Goal: Task Accomplishment & Management: Manage account settings

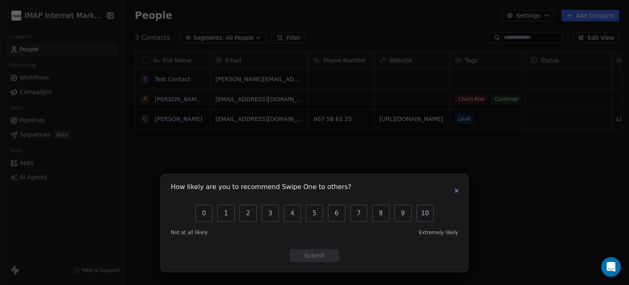
scroll to position [244, 501]
click at [454, 191] on icon "button" at bounding box center [457, 190] width 7 height 7
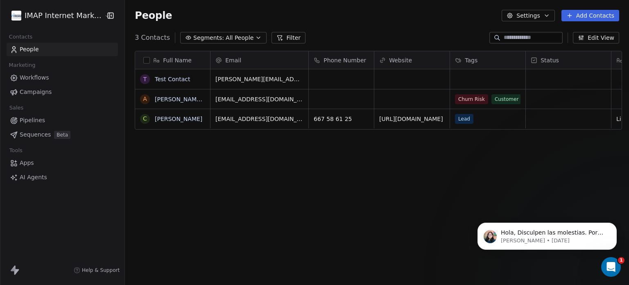
scroll to position [0, 0]
click at [84, 16] on html "IMAP Internet Marketing SL Contacts People Marketing Workflows Campaigns Sales …" at bounding box center [314, 142] width 629 height 285
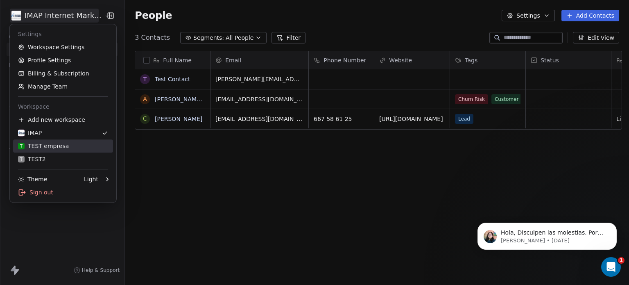
click at [51, 149] on div "T TEST empresa" at bounding box center [43, 146] width 51 height 8
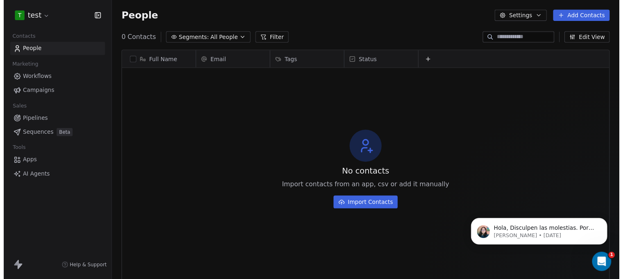
scroll to position [244, 512]
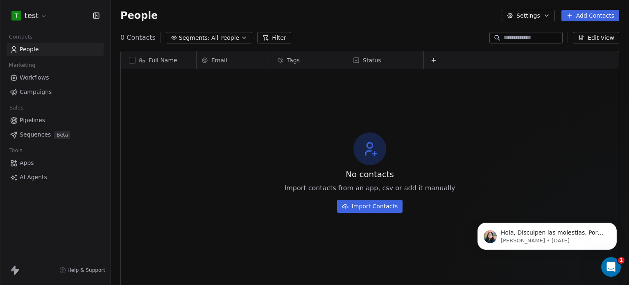
click at [537, 16] on button "Settings" at bounding box center [528, 15] width 53 height 11
click at [41, 13] on html "T test Contacts People Marketing Workflows Campaigns Sales Pipelines Sequences …" at bounding box center [314, 142] width 629 height 285
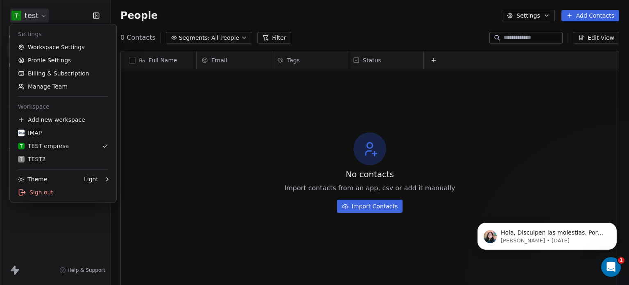
click at [35, 18] on html "T test Contacts People Marketing Workflows Campaigns Sales Pipelines Sequences …" at bounding box center [314, 142] width 629 height 285
click at [51, 48] on link "Workspace Settings" at bounding box center [63, 47] width 100 height 13
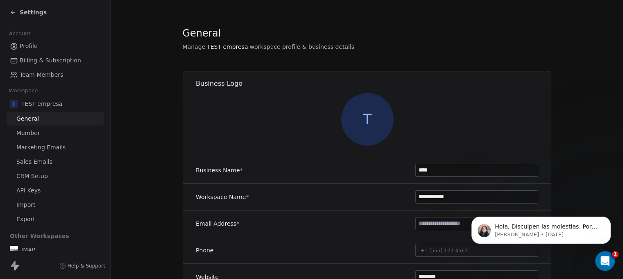
drag, startPoint x: 434, startPoint y: 172, endPoint x: 354, endPoint y: 165, distance: 81.1
click at [354, 165] on div "Business Name * ****" at bounding box center [367, 170] width 369 height 27
drag, startPoint x: 474, startPoint y: 168, endPoint x: 311, endPoint y: 177, distance: 162.9
click at [311, 177] on div "**********" at bounding box center [367, 170] width 369 height 27
type input "**********"
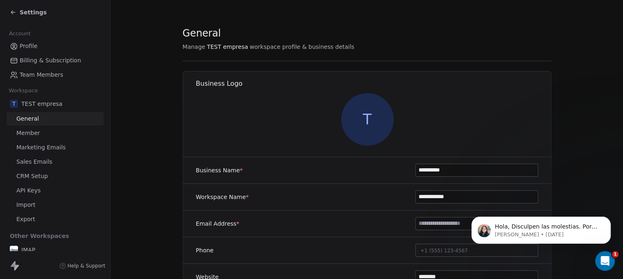
drag, startPoint x: 467, startPoint y: 195, endPoint x: 318, endPoint y: 212, distance: 149.4
click at [318, 212] on div "**********" at bounding box center [367, 245] width 369 height 176
paste input
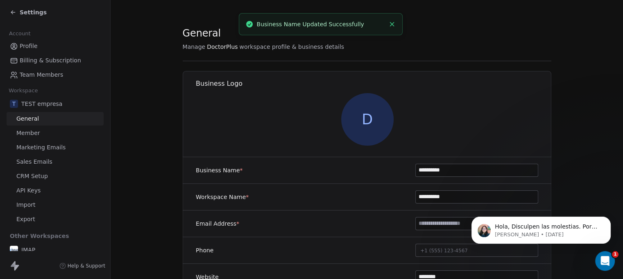
type input "**********"
click at [608, 202] on div "Hola, Disculpen las molestias. Por favor, permítanme investigar este problema. …" at bounding box center [541, 192] width 151 height 102
click at [601, 259] on icon "Open Intercom Messenger" at bounding box center [604, 260] width 14 height 14
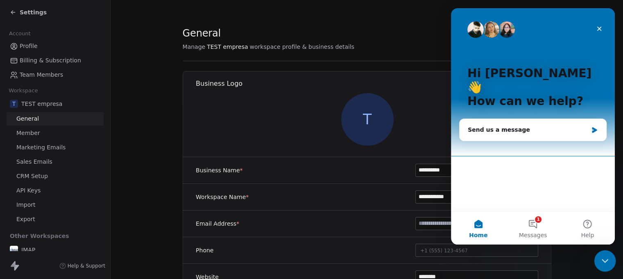
click at [604, 258] on icon "Close Intercom Messenger" at bounding box center [604, 259] width 10 height 10
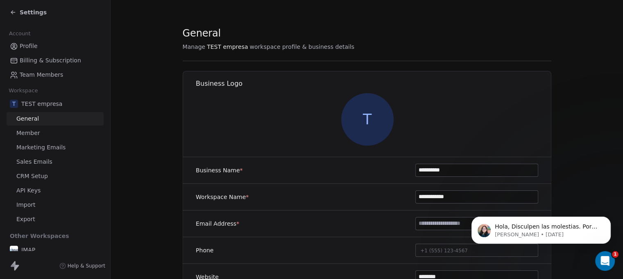
click at [430, 224] on input at bounding box center [477, 223] width 122 height 12
click at [560, 229] on p "Hola, Disculpen las molestias. Por favor, permítanme investigar este problema. …" at bounding box center [548, 226] width 106 height 8
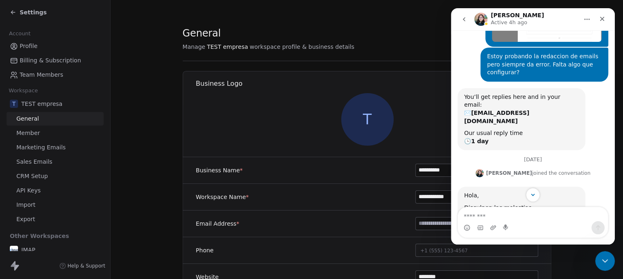
scroll to position [192, 0]
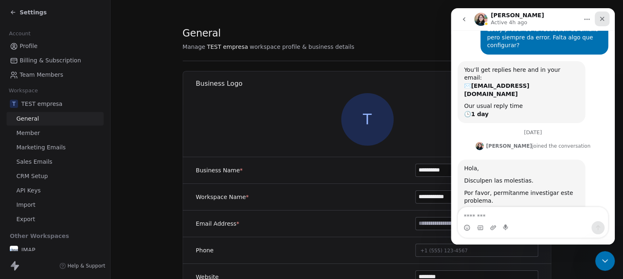
click at [605, 15] on div "Close" at bounding box center [602, 18] width 15 height 15
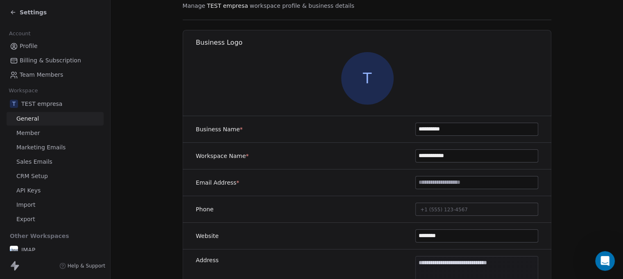
scroll to position [82, 0]
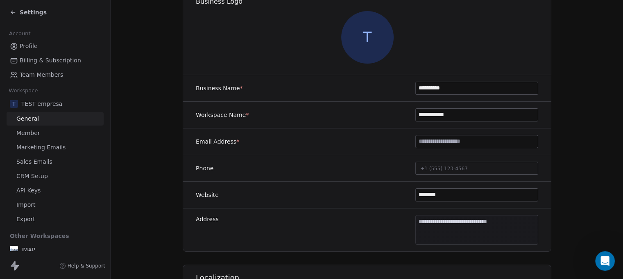
drag, startPoint x: 463, startPoint y: 86, endPoint x: 390, endPoint y: 93, distance: 74.1
click at [390, 93] on div "**********" at bounding box center [367, 88] width 369 height 27
drag, startPoint x: 456, startPoint y: 191, endPoint x: 331, endPoint y: 200, distance: 124.8
click at [331, 200] on div "Website ********" at bounding box center [367, 195] width 369 height 27
paste input "**"
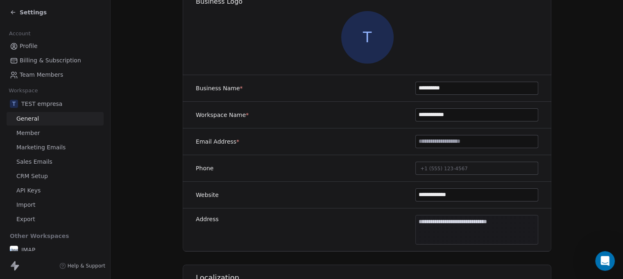
type input "********"
click at [430, 141] on input at bounding box center [477, 141] width 122 height 12
type input "**********"
drag, startPoint x: 447, startPoint y: 195, endPoint x: 369, endPoint y: 198, distance: 78.3
click at [369, 198] on div "Website ********" at bounding box center [367, 195] width 369 height 27
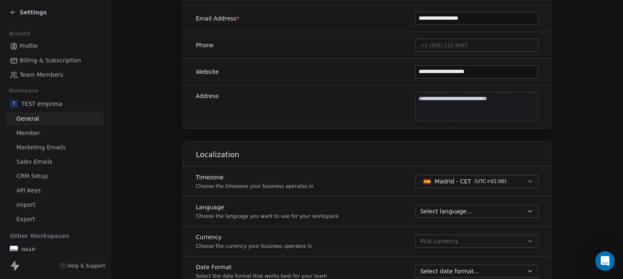
scroll to position [246, 0]
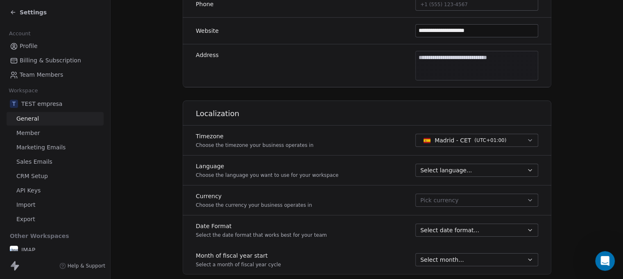
type input "**********"
click at [431, 167] on span "Select language..." at bounding box center [446, 170] width 52 height 8
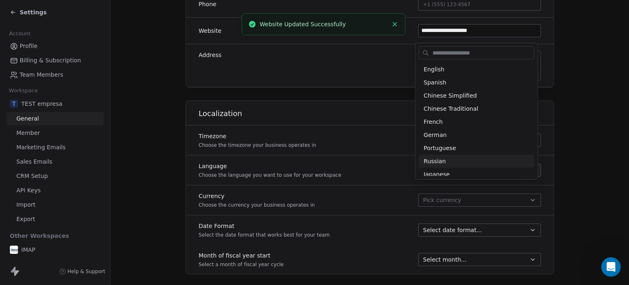
scroll to position [186, 0]
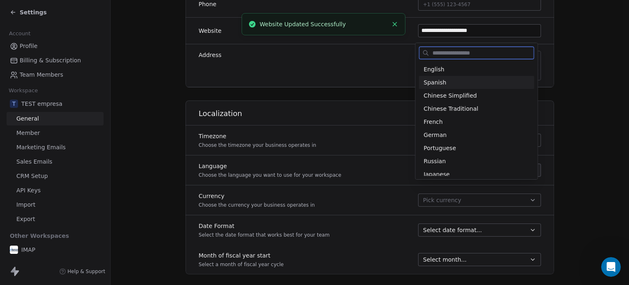
click at [441, 84] on span "Spanish" at bounding box center [435, 82] width 23 height 9
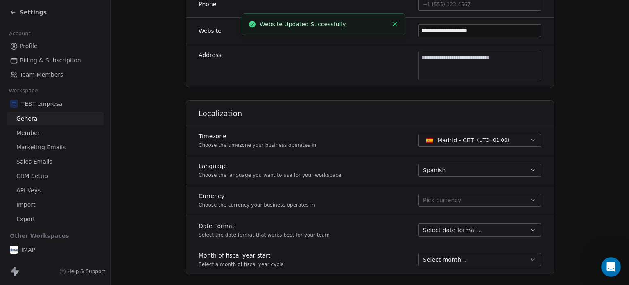
scroll to position [192, 0]
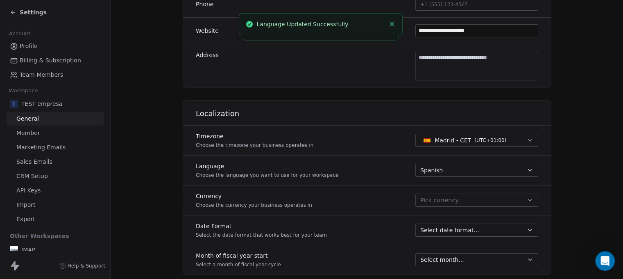
click at [439, 196] on span "Pick currency" at bounding box center [439, 200] width 38 height 9
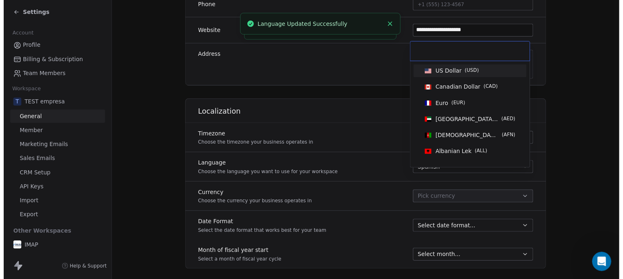
scroll to position [186, 0]
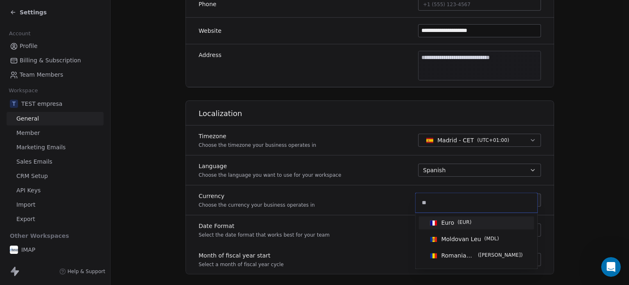
type input "**"
click at [456, 222] on div "Euro ( EUR )" at bounding box center [456, 222] width 30 height 8
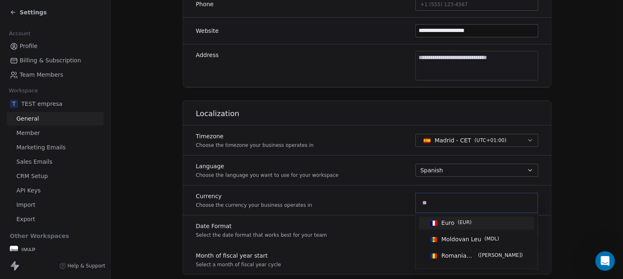
scroll to position [192, 0]
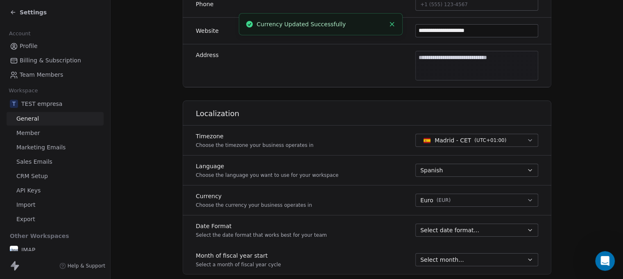
click at [441, 230] on span "Select date format..." at bounding box center [449, 230] width 59 height 8
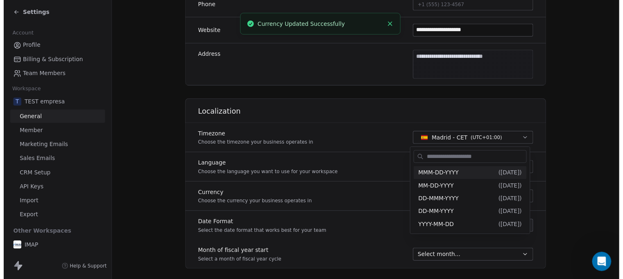
scroll to position [186, 0]
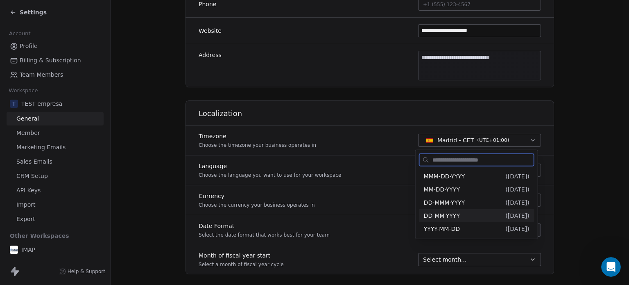
click at [442, 217] on span "DD-MM-YYYY" at bounding box center [442, 215] width 36 height 7
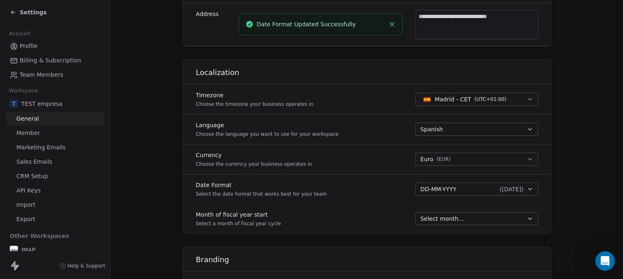
scroll to position [328, 0]
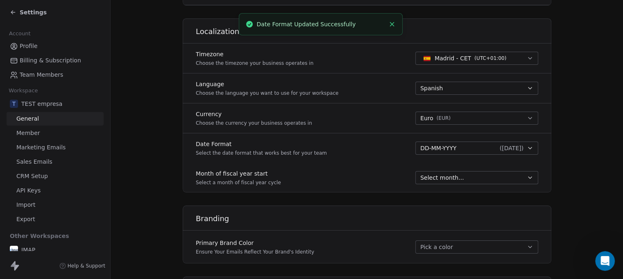
click at [438, 180] on span "Select month..." at bounding box center [441, 177] width 43 height 8
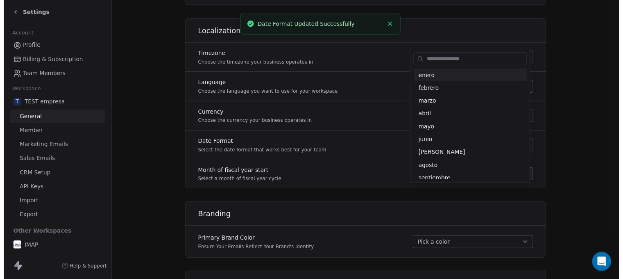
scroll to position [186, 0]
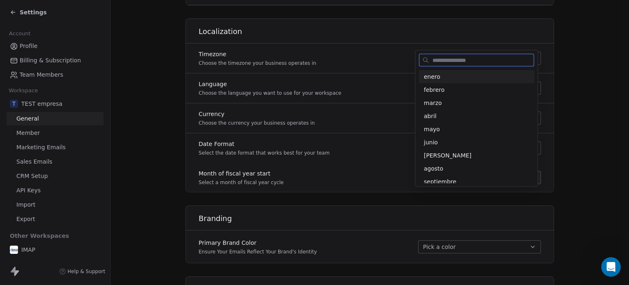
click at [438, 77] on span "enero" at bounding box center [477, 77] width 106 height 8
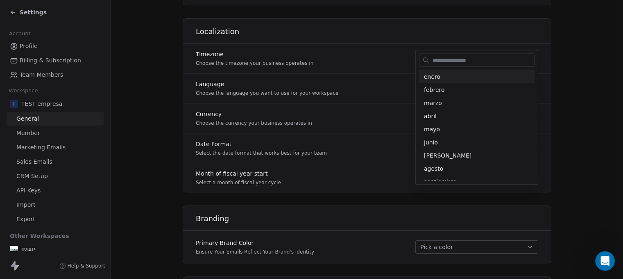
scroll to position [192, 0]
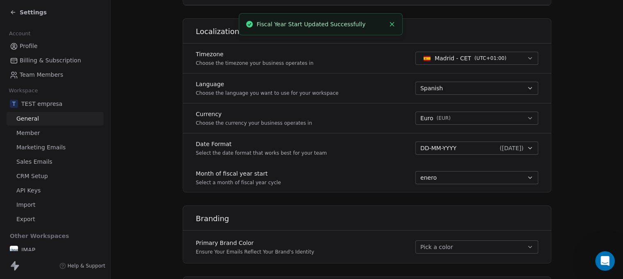
click at [431, 247] on button "Pick a color" at bounding box center [476, 246] width 123 height 13
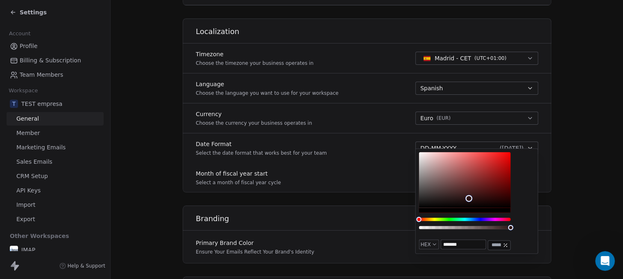
click at [469, 198] on div "Color" at bounding box center [465, 180] width 92 height 56
drag, startPoint x: 450, startPoint y: 221, endPoint x: 440, endPoint y: 222, distance: 10.4
click at [440, 222] on div at bounding box center [465, 193] width 92 height 82
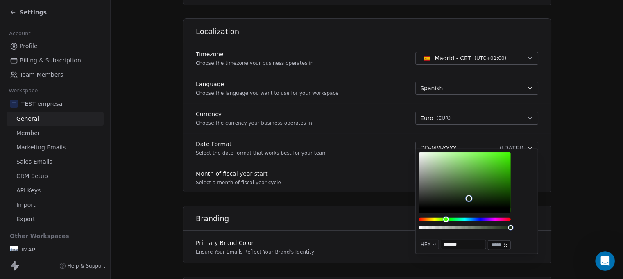
drag, startPoint x: 446, startPoint y: 219, endPoint x: 452, endPoint y: 218, distance: 6.6
click at [446, 219] on div "Hue" at bounding box center [465, 219] width 92 height 3
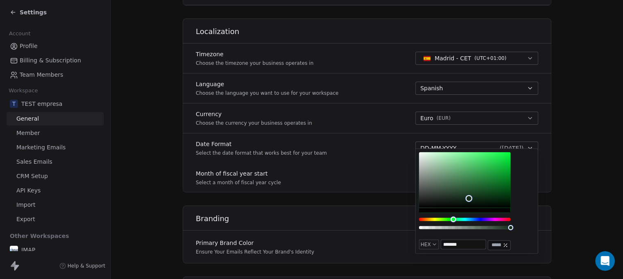
click at [455, 218] on div "Hue" at bounding box center [465, 219] width 92 height 3
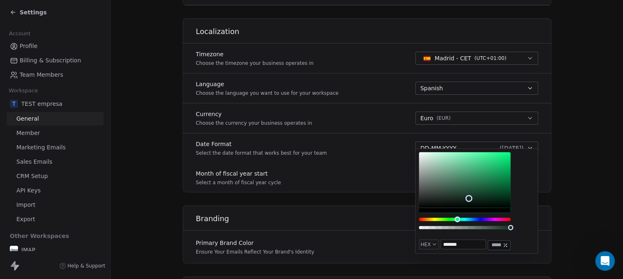
drag, startPoint x: 457, startPoint y: 218, endPoint x: 462, endPoint y: 218, distance: 4.9
click at [460, 218] on div "Hue" at bounding box center [457, 218] width 5 height 5
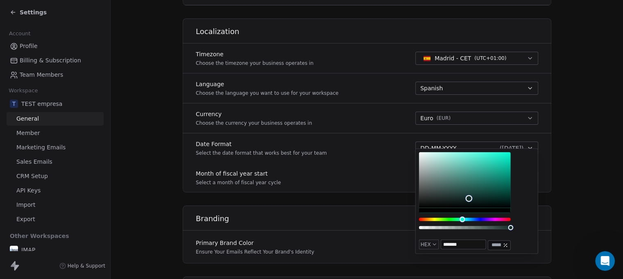
click at [463, 218] on div "Hue" at bounding box center [462, 218] width 5 height 5
click at [464, 218] on div "Hue" at bounding box center [463, 218] width 5 height 5
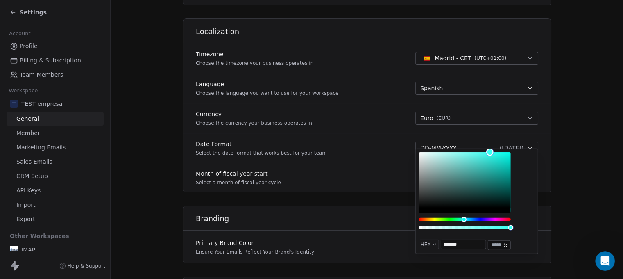
type input "*******"
drag, startPoint x: 470, startPoint y: 194, endPoint x: 491, endPoint y: 148, distance: 50.2
click at [491, 152] on div "Color" at bounding box center [465, 180] width 92 height 56
click at [361, 245] on div "Primary Brand Color Ensure Your Emails Reflect Your Brand's Identity #36fff2" at bounding box center [367, 246] width 369 height 23
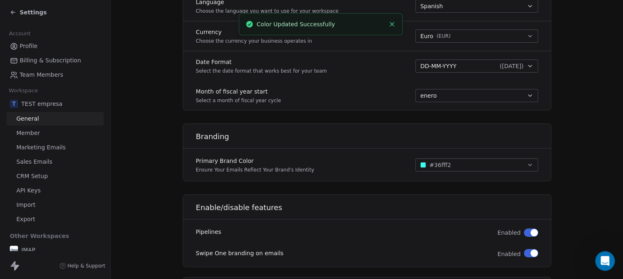
scroll to position [451, 0]
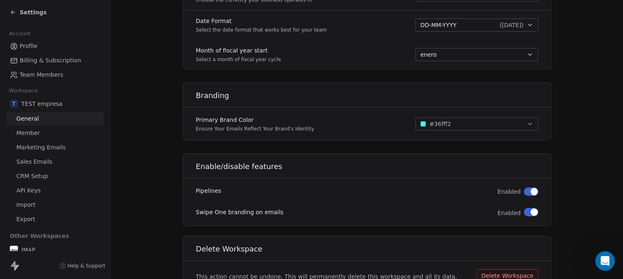
click at [525, 213] on button "button" at bounding box center [531, 212] width 14 height 8
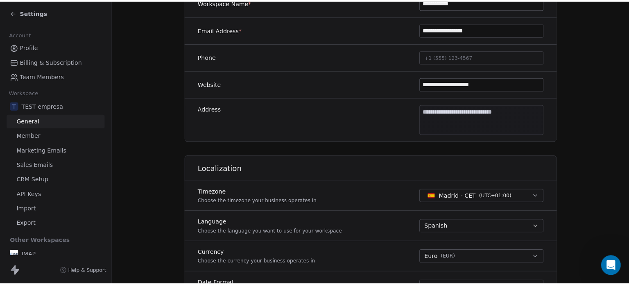
scroll to position [0, 0]
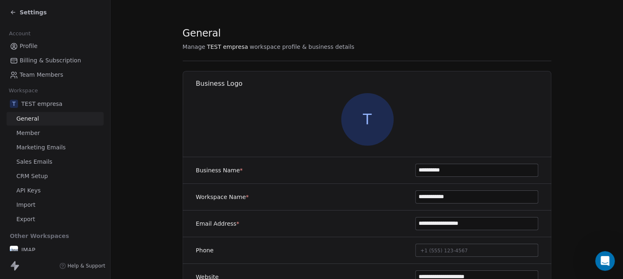
click at [11, 9] on icon at bounding box center [13, 12] width 7 height 7
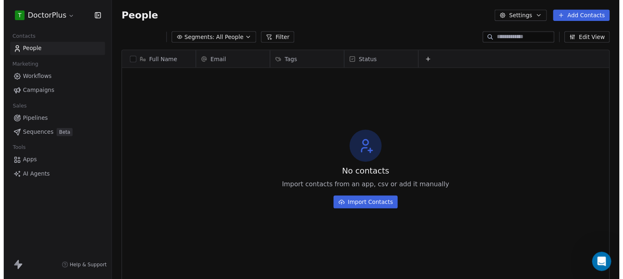
scroll to position [244, 512]
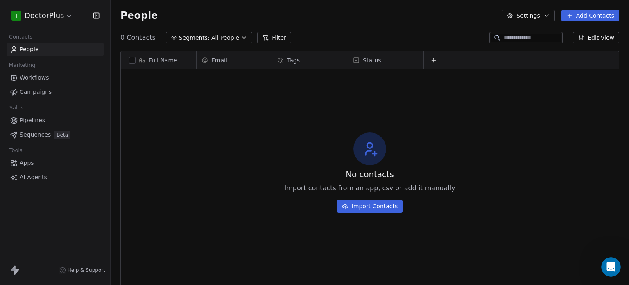
click at [535, 14] on button "Settings" at bounding box center [528, 15] width 53 height 11
click at [64, 14] on html "T DoctorPlus Contacts People Marketing Workflows Campaigns Sales Pipelines Sequ…" at bounding box center [314, 142] width 629 height 285
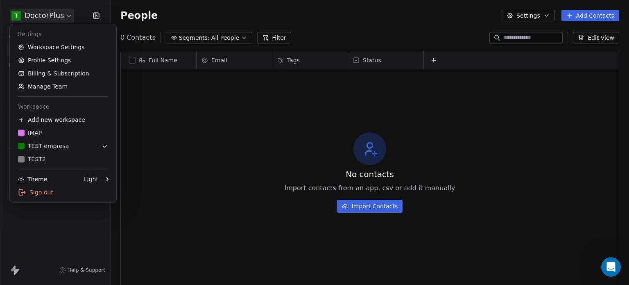
click at [66, 14] on html "T DoctorPlus Contacts People Marketing Workflows Campaigns Sales Pipelines Sequ…" at bounding box center [314, 142] width 629 height 285
click at [48, 49] on link "Workspace Settings" at bounding box center [63, 47] width 100 height 13
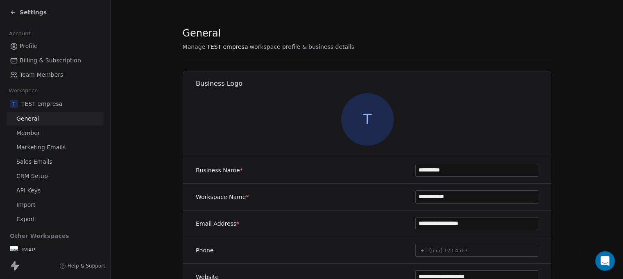
scroll to position [192, 0]
click at [36, 134] on span "Member" at bounding box center [28, 133] width 24 height 9
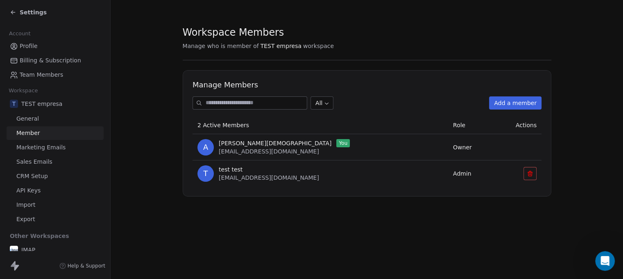
click at [519, 104] on button "Add a member" at bounding box center [515, 102] width 52 height 13
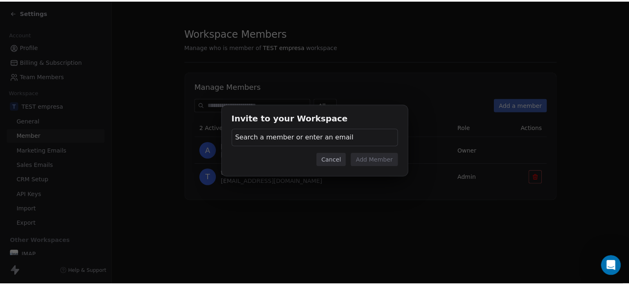
scroll to position [186, 0]
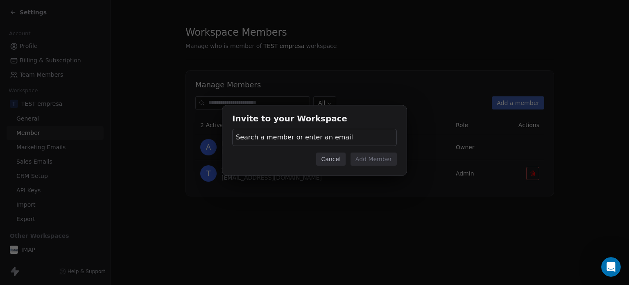
click at [280, 140] on span "Search a member or enter an email" at bounding box center [294, 137] width 117 height 10
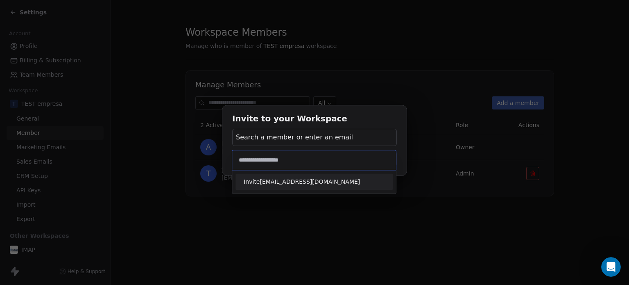
type input "**********"
click at [285, 183] on span "Invite info@doctrorplus.es" at bounding box center [314, 181] width 141 height 9
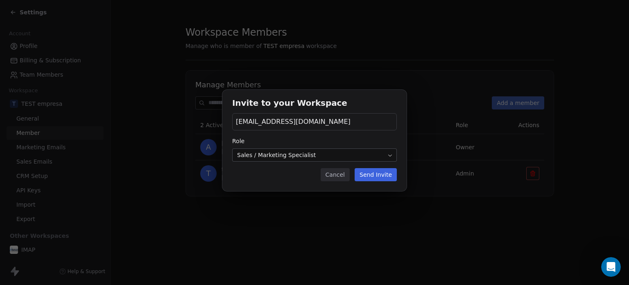
click at [317, 157] on body "Settings Account Profile Billing & Subscription Team Members Workspace T TEST e…" at bounding box center [311, 142] width 623 height 285
click at [384, 173] on button "Send Invite" at bounding box center [376, 174] width 42 height 13
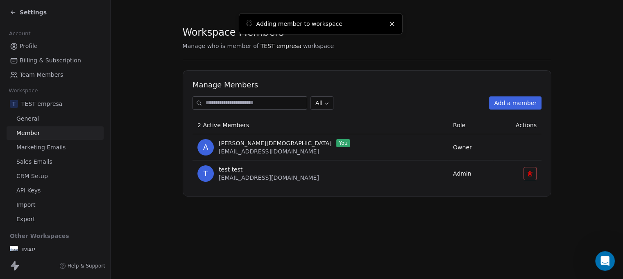
scroll to position [192, 0]
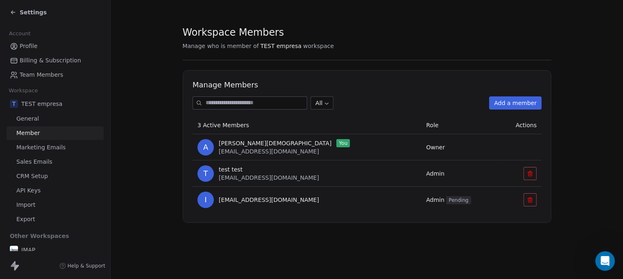
click at [48, 148] on span "Marketing Emails" at bounding box center [40, 147] width 49 height 9
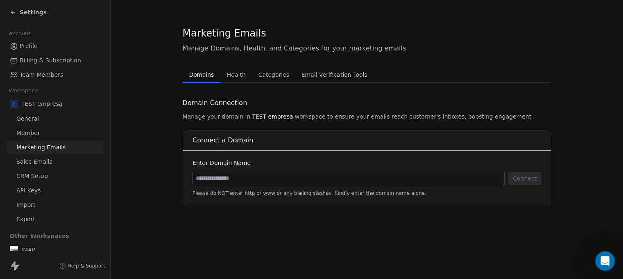
click at [221, 178] on input at bounding box center [348, 178] width 311 height 12
type input "**********"
click at [520, 179] on button "Connect" at bounding box center [525, 178] width 34 height 13
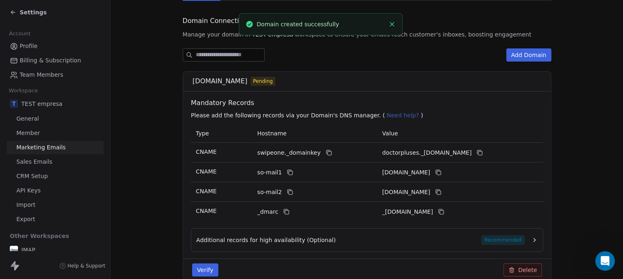
scroll to position [116, 0]
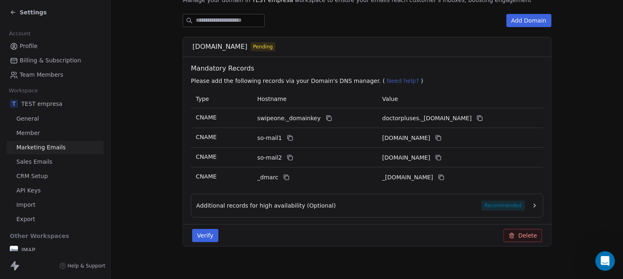
click at [38, 163] on span "Sales Emails" at bounding box center [34, 161] width 36 height 9
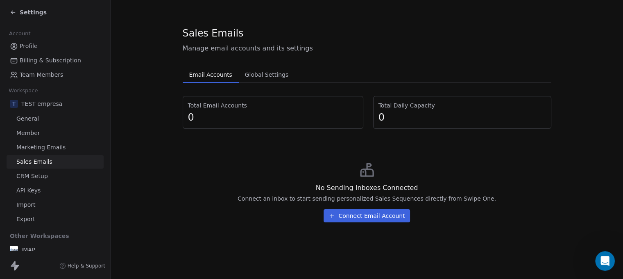
click at [38, 177] on span "CRM Setup" at bounding box center [32, 176] width 32 height 9
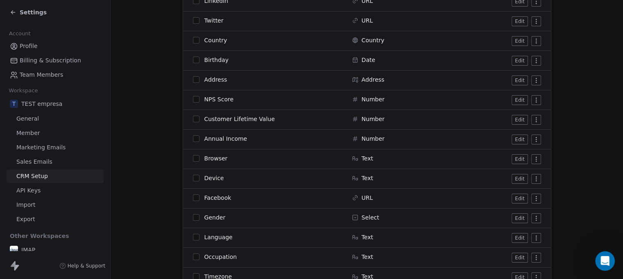
scroll to position [123, 0]
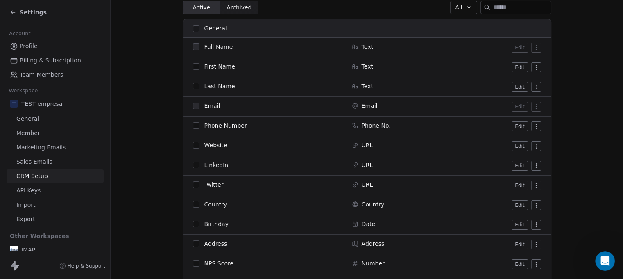
click at [36, 191] on span "API Keys" at bounding box center [28, 190] width 24 height 9
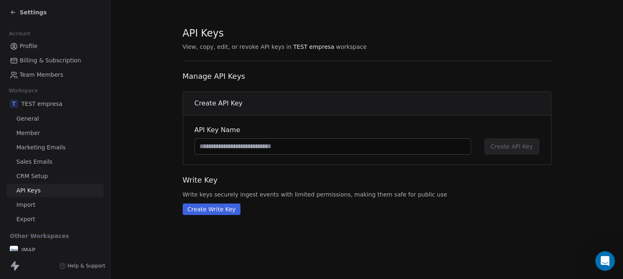
click at [33, 204] on span "Import" at bounding box center [25, 204] width 19 height 9
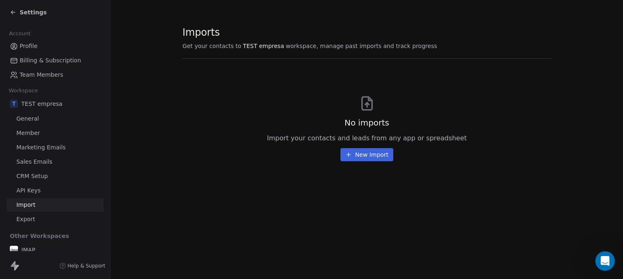
click at [33, 219] on span "Export" at bounding box center [25, 219] width 19 height 9
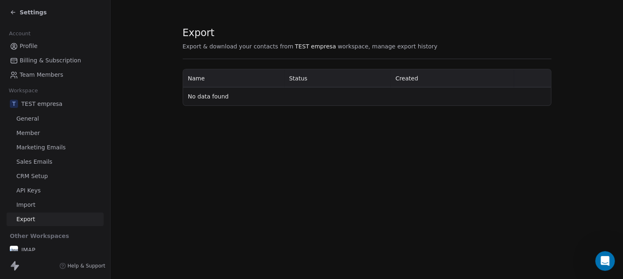
click at [14, 11] on icon at bounding box center [13, 12] width 7 height 7
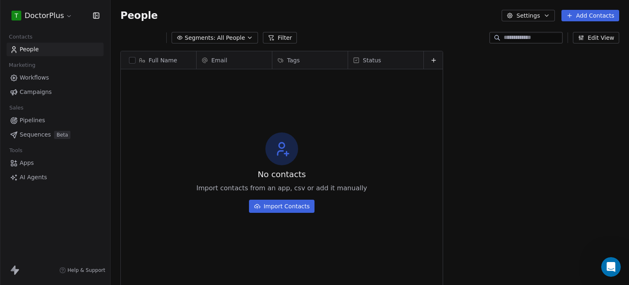
scroll to position [244, 512]
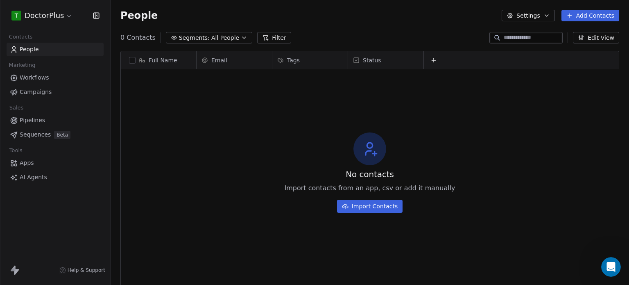
click at [61, 13] on html "T DoctorPlus Contacts People Marketing Workflows Campaigns Sales Pipelines Sequ…" at bounding box center [314, 142] width 629 height 285
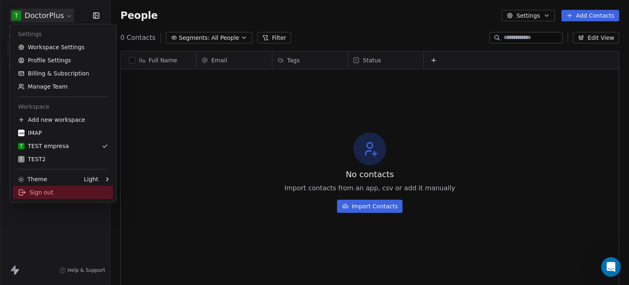
click at [37, 192] on div "Sign out" at bounding box center [63, 192] width 100 height 13
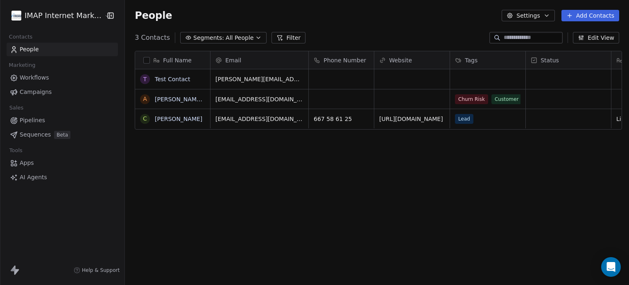
scroll to position [244, 501]
click at [41, 80] on span "Workflows" at bounding box center [35, 77] width 30 height 9
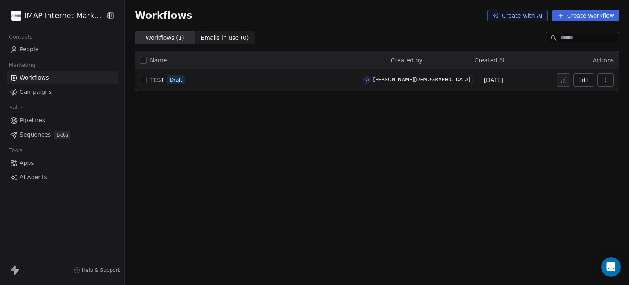
click at [93, 15] on html "IMAP Internet Marketing SL Contacts People Marketing Workflows Campaigns Sales …" at bounding box center [314, 142] width 629 height 285
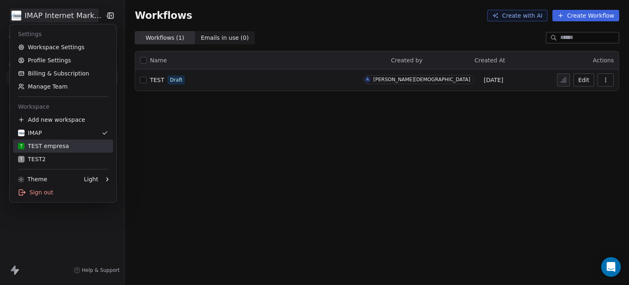
click at [54, 145] on div "T TEST empresa" at bounding box center [43, 146] width 51 height 8
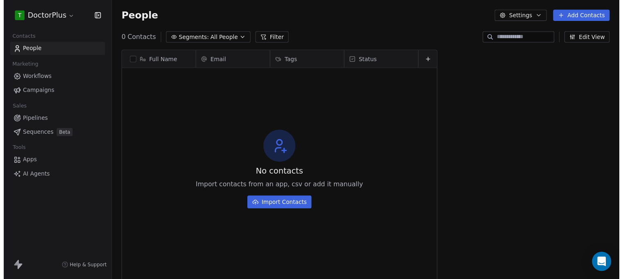
scroll to position [244, 512]
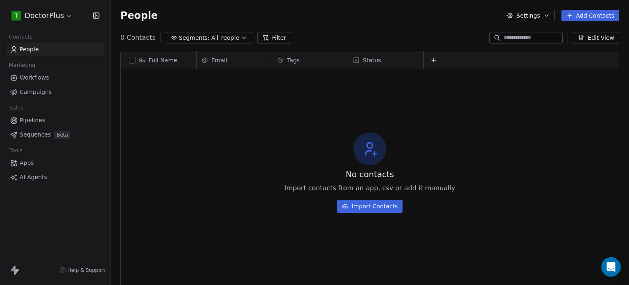
click at [65, 15] on html "T DoctorPlus Contacts People Marketing Workflows Campaigns Sales Pipelines Sequ…" at bounding box center [314, 142] width 629 height 285
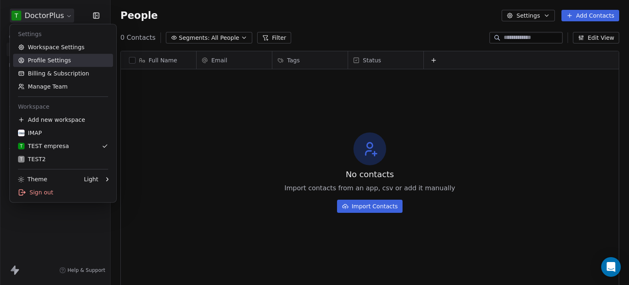
click at [52, 59] on link "Profile Settings" at bounding box center [63, 60] width 100 height 13
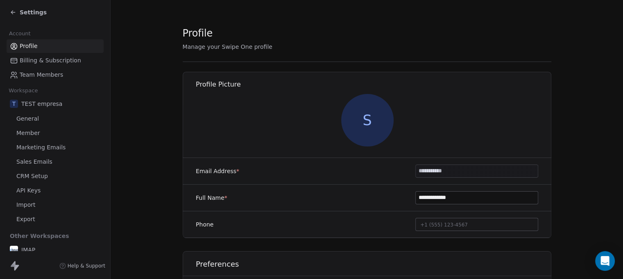
click at [46, 72] on span "Team Members" at bounding box center [41, 74] width 43 height 9
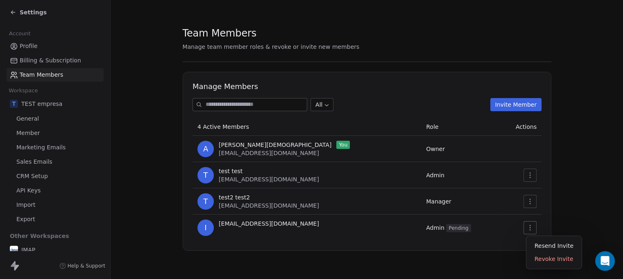
click at [533, 229] on icon "button" at bounding box center [530, 227] width 7 height 7
click at [545, 244] on div "Resend Invite" at bounding box center [554, 245] width 49 height 13
click at [42, 104] on span "TEST empresa" at bounding box center [41, 104] width 41 height 8
click at [33, 121] on span "General" at bounding box center [27, 118] width 23 height 9
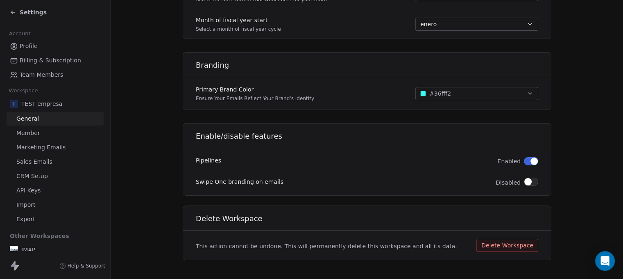
click at [13, 10] on icon at bounding box center [13, 12] width 7 height 7
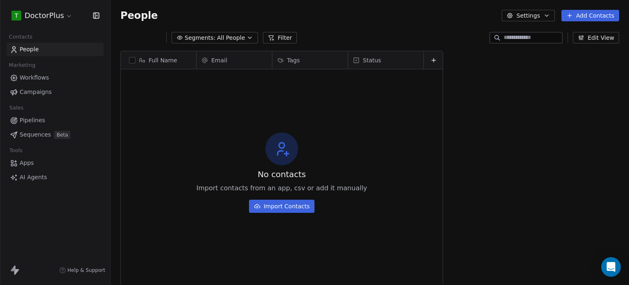
scroll to position [244, 512]
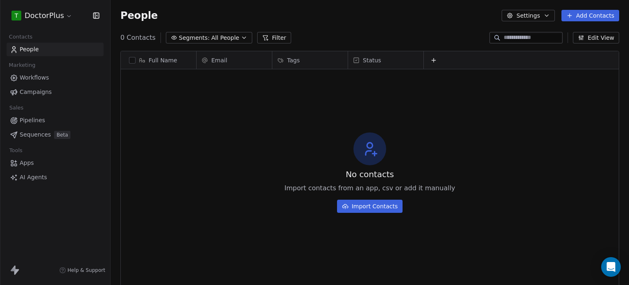
click at [66, 17] on html "T DoctorPlus Contacts People Marketing Workflows Campaigns Sales Pipelines Sequ…" at bounding box center [314, 142] width 629 height 285
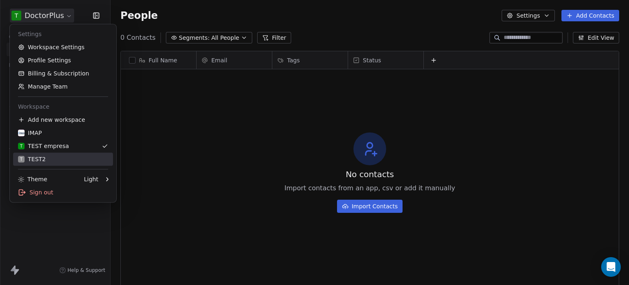
click at [43, 159] on div "T TEST2" at bounding box center [32, 159] width 28 height 8
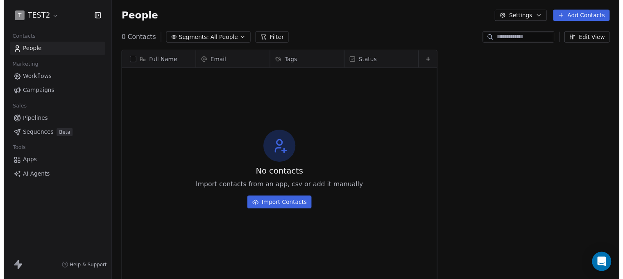
scroll to position [244, 512]
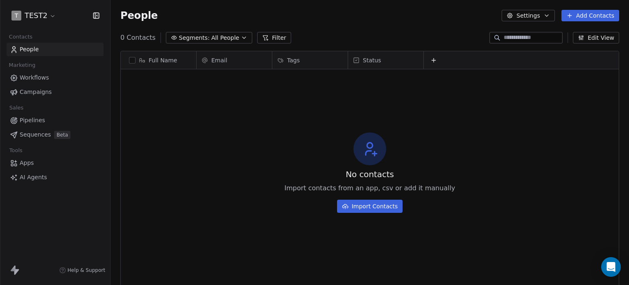
click at [38, 78] on span "Workflows" at bounding box center [35, 77] width 30 height 9
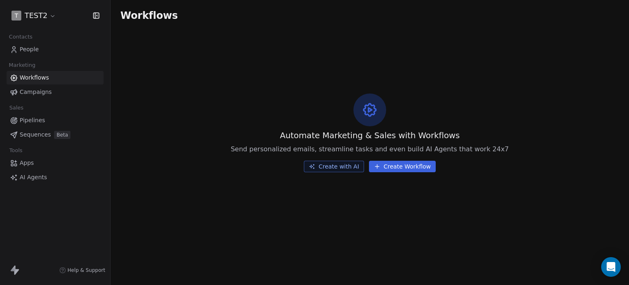
click at [53, 16] on html "T TEST2 Contacts People Marketing Workflows Campaigns Sales Pipelines Sequences…" at bounding box center [314, 142] width 629 height 285
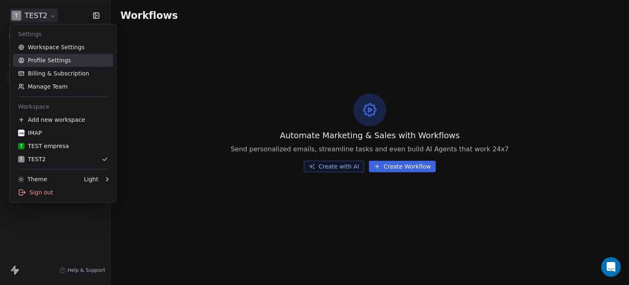
click at [59, 60] on link "Profile Settings" at bounding box center [63, 60] width 100 height 13
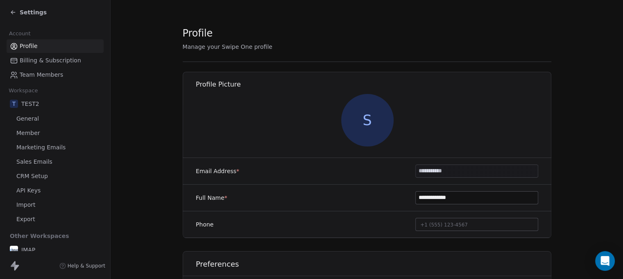
click at [25, 117] on span "General" at bounding box center [27, 118] width 23 height 9
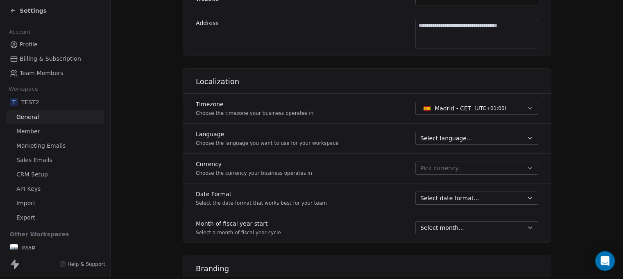
scroll to position [481, 0]
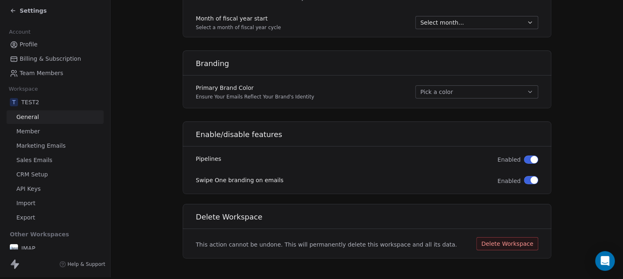
click at [501, 238] on button "Delete Workspace" at bounding box center [508, 243] width 62 height 13
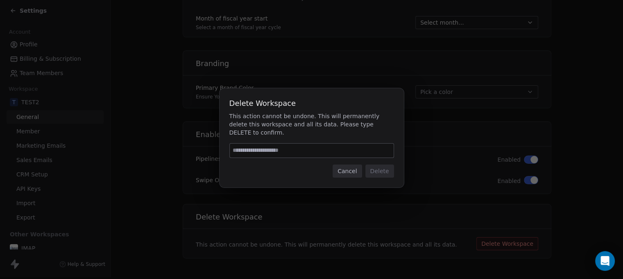
scroll to position [1, 0]
click at [290, 148] on input at bounding box center [315, 153] width 164 height 14
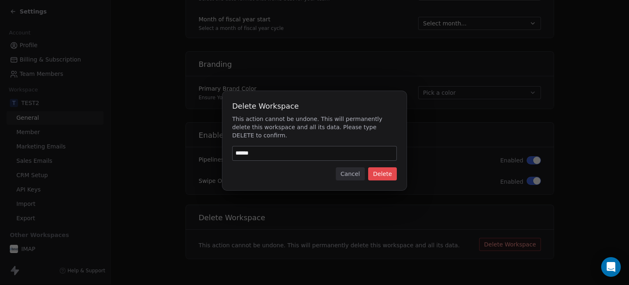
type input "******"
click at [384, 170] on button "Delete" at bounding box center [382, 173] width 29 height 13
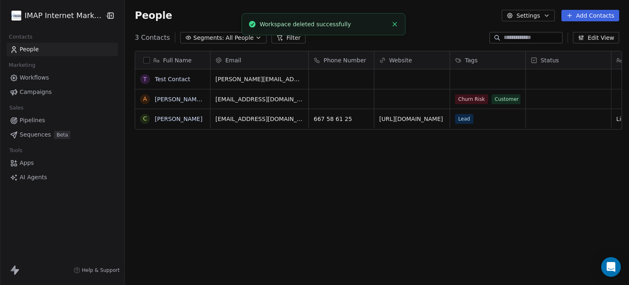
scroll to position [244, 501]
click at [81, 16] on html "IMAP Internet Marketing SL Contacts People Marketing Workflows Campaigns Sales …" at bounding box center [314, 142] width 629 height 285
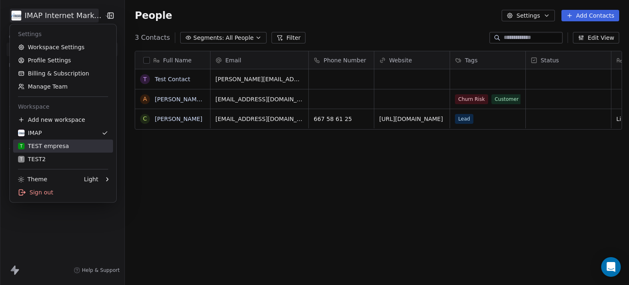
click at [52, 147] on div "T TEST empresa" at bounding box center [43, 146] width 51 height 8
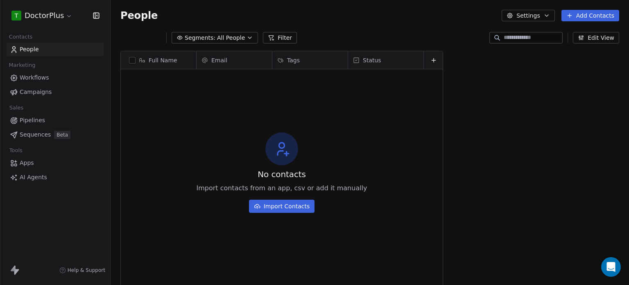
scroll to position [244, 512]
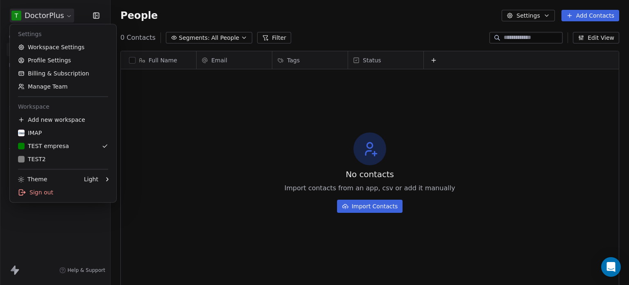
click at [61, 14] on html "T DoctorPlus Contacts People Marketing Workflows Campaigns Sales Pipelines Sequ…" at bounding box center [314, 142] width 629 height 285
click at [50, 14] on html "T DoctorPlus Contacts People Marketing Workflows Campaigns Sales Pipelines Sequ…" at bounding box center [314, 142] width 629 height 285
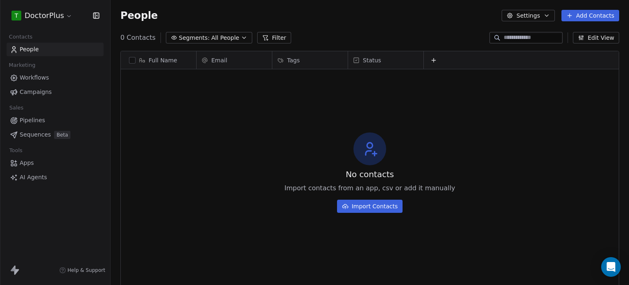
click at [33, 79] on span "Workflows" at bounding box center [35, 77] width 30 height 9
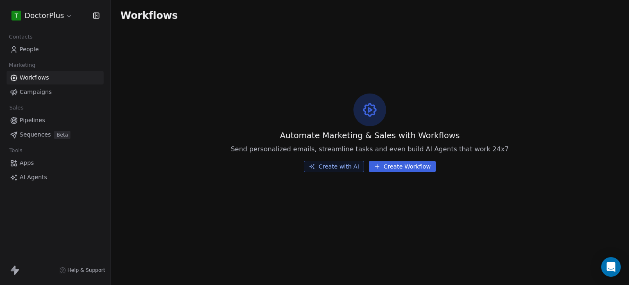
click at [31, 50] on span "People" at bounding box center [29, 49] width 19 height 9
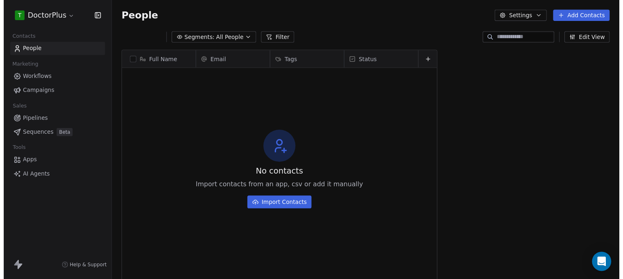
scroll to position [244, 512]
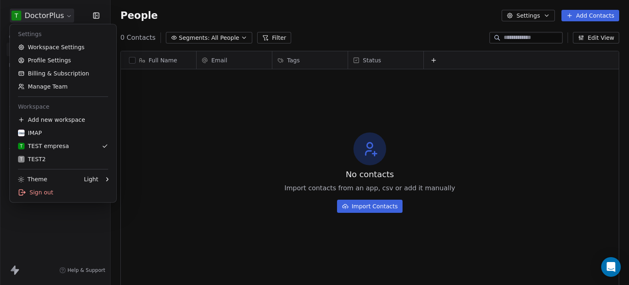
click at [52, 16] on html "T DoctorPlus Contacts People Marketing Workflows Campaigns Sales Pipelines Sequ…" at bounding box center [314, 142] width 629 height 285
click at [46, 87] on link "Manage Team" at bounding box center [63, 86] width 100 height 13
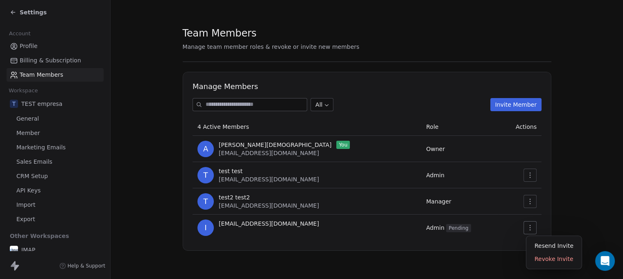
click at [531, 227] on icon "button" at bounding box center [530, 227] width 7 height 7
click at [549, 247] on div "Resend Invite" at bounding box center [554, 245] width 49 height 13
click at [531, 229] on icon "button" at bounding box center [530, 227] width 7 height 7
click at [545, 247] on div "Resend Invite" at bounding box center [554, 245] width 49 height 13
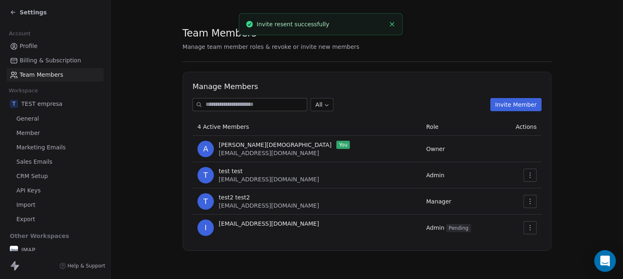
click at [608, 263] on icon "Open Intercom Messenger" at bounding box center [604, 260] width 9 height 11
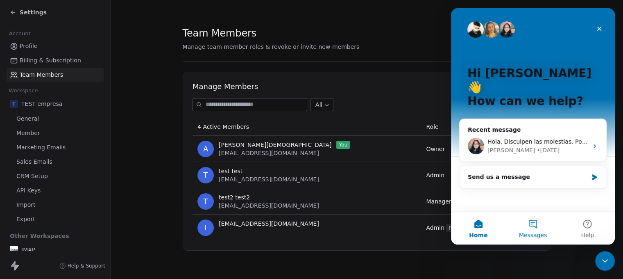
click at [535, 227] on button "Messages" at bounding box center [533, 227] width 54 height 33
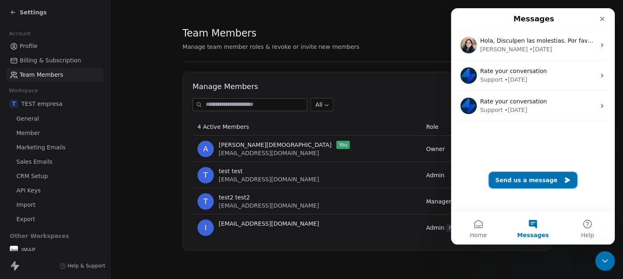
click at [527, 180] on button "Send us a message" at bounding box center [533, 180] width 89 height 16
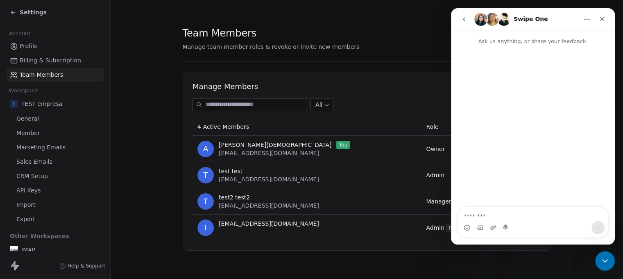
click at [493, 216] on textarea "Message…" at bounding box center [533, 214] width 150 height 14
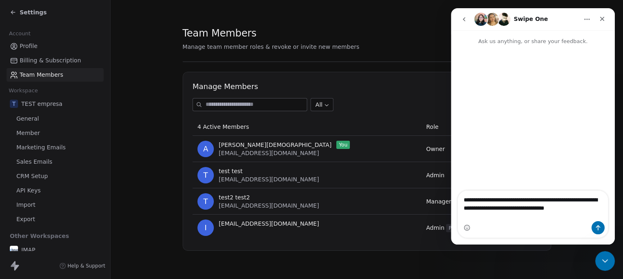
type textarea "**********"
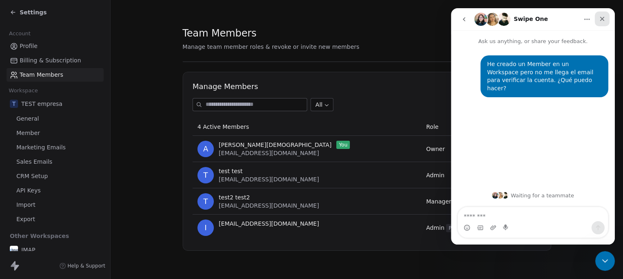
click at [603, 19] on icon "Close" at bounding box center [602, 19] width 5 height 5
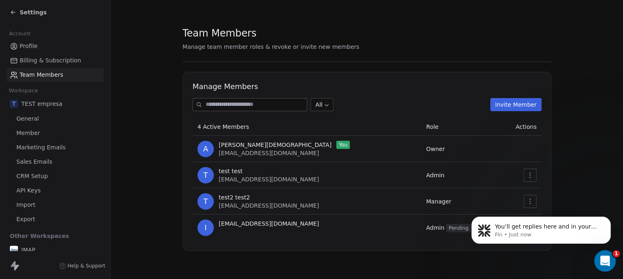
click at [606, 256] on icon "Open Intercom Messenger" at bounding box center [604, 260] width 14 height 14
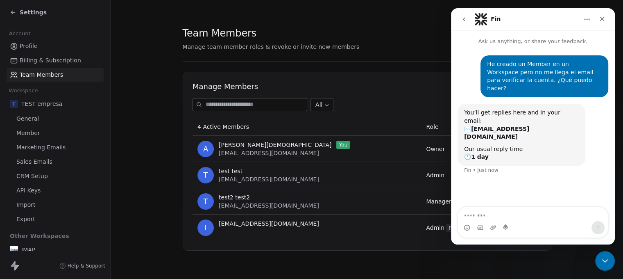
click at [461, 18] on icon "go back" at bounding box center [464, 19] width 7 height 7
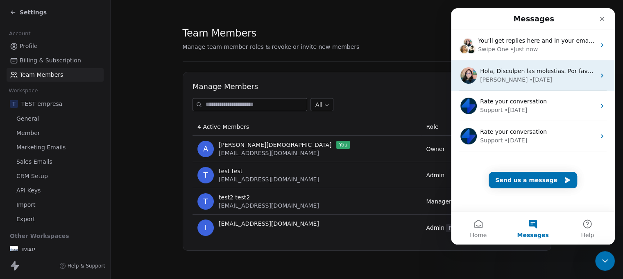
click at [524, 79] on div "[PERSON_NAME] • [DATE]" at bounding box center [538, 79] width 116 height 9
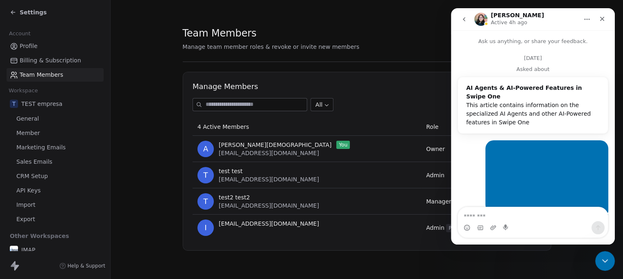
scroll to position [192, 0]
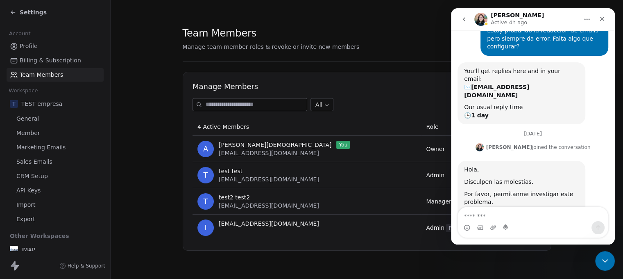
click at [463, 19] on icon "go back" at bounding box center [464, 19] width 2 height 4
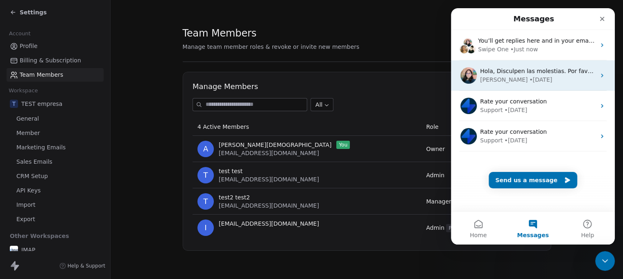
scroll to position [0, 0]
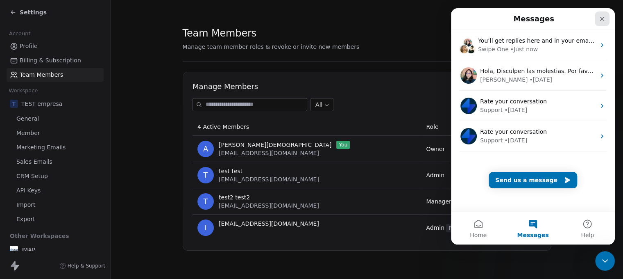
drag, startPoint x: 599, startPoint y: 21, endPoint x: 1049, endPoint y: 29, distance: 450.8
click at [599, 21] on icon "Close" at bounding box center [602, 19] width 7 height 7
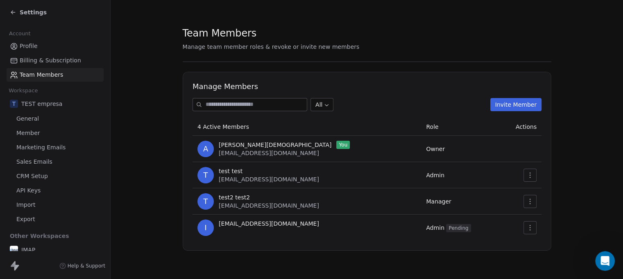
click at [12, 11] on icon at bounding box center [12, 12] width 2 height 2
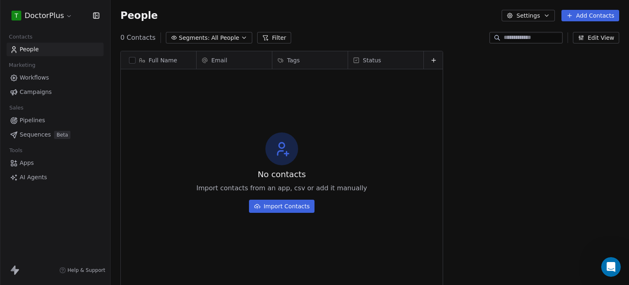
scroll to position [244, 512]
